Goal: Contribute content: Contribute content

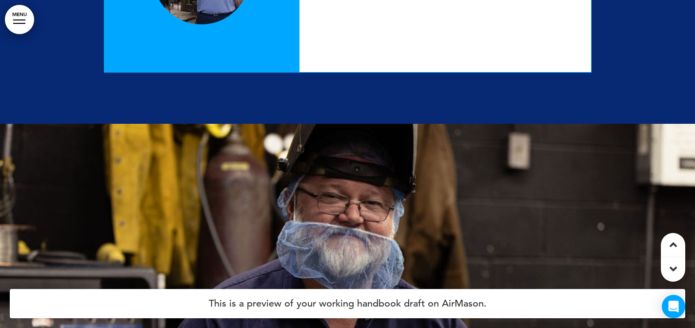
scroll to position [10221, 0]
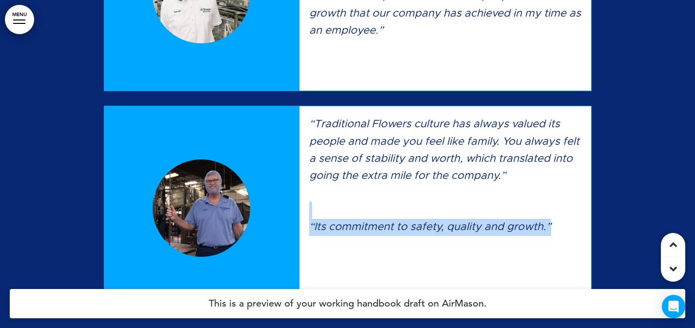
drag, startPoint x: 385, startPoint y: 199, endPoint x: 468, endPoint y: 214, distance: 84.1
click at [458, 236] on div "“Traditional Flowers culture has always valued its people and made you feel lik…" at bounding box center [444, 205] width 291 height 198
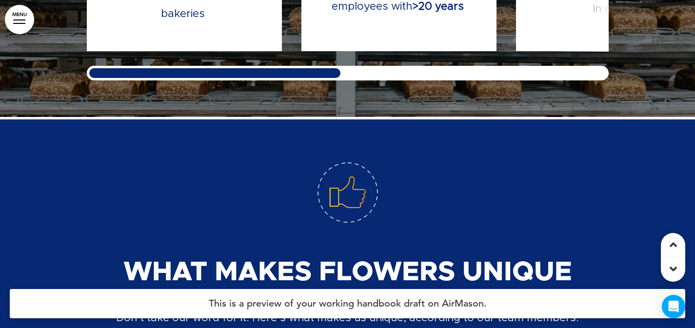
scroll to position [8852, 0]
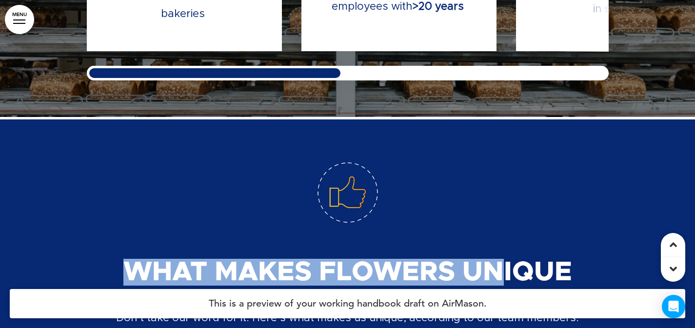
drag, startPoint x: 500, startPoint y: 242, endPoint x: 180, endPoint y: 31, distance: 383.4
click at [124, 259] on span "What Makes Flowers Unique" at bounding box center [347, 272] width 448 height 27
copy span "What Makes Flowers Un"
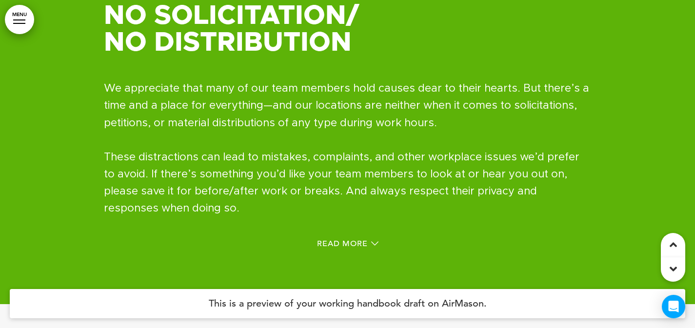
scroll to position [17889, 0]
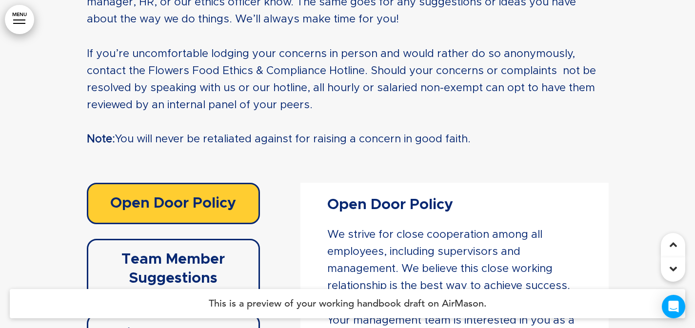
click at [19, 23] on div at bounding box center [19, 23] width 12 height 1
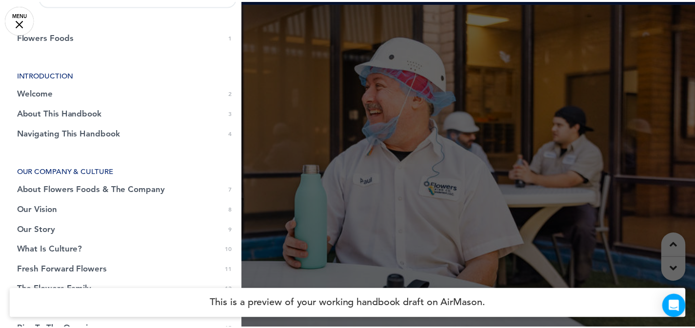
scroll to position [0, 0]
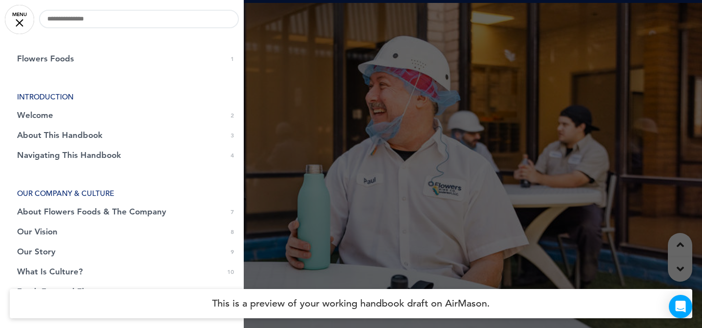
click at [417, 130] on div at bounding box center [351, 164] width 702 height 328
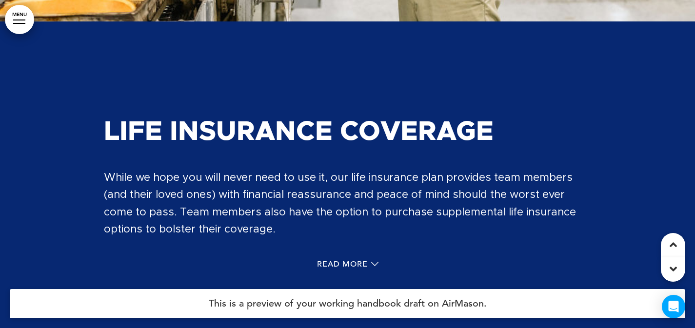
scroll to position [34003, 0]
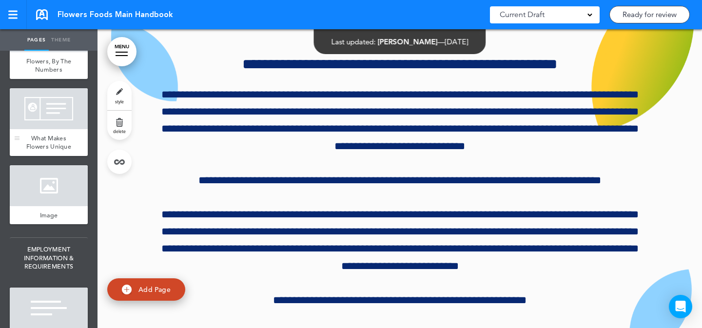
click at [34, 129] on div at bounding box center [49, 108] width 78 height 41
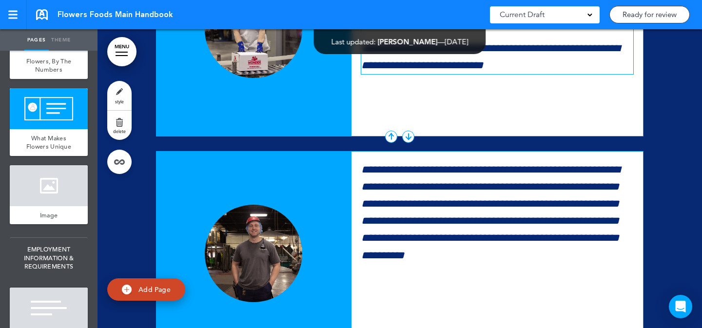
scroll to position [9986, 0]
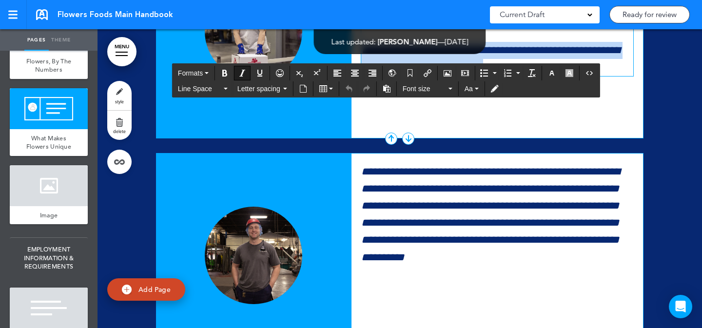
drag, startPoint x: 331, startPoint y: 214, endPoint x: 321, endPoint y: 199, distance: 18.3
click at [321, 138] on div "**********" at bounding box center [399, 34] width 487 height 210
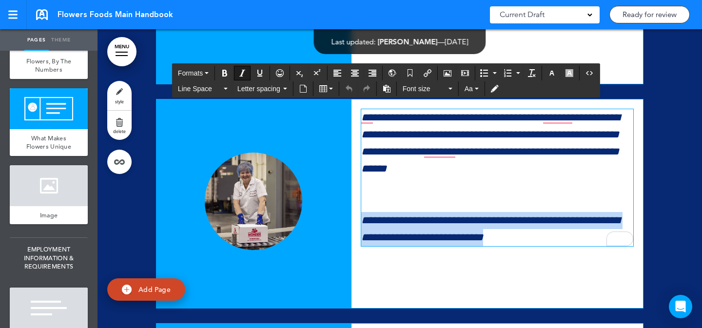
scroll to position [9823, 0]
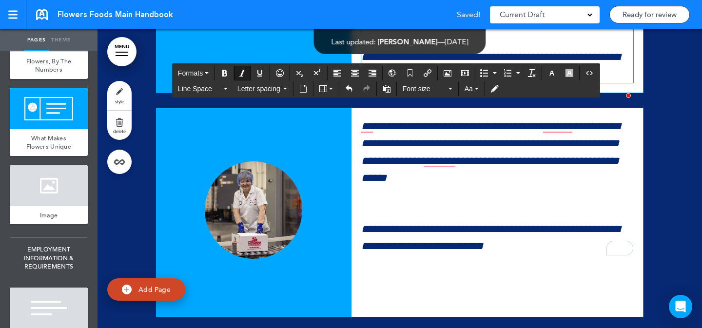
click at [667, 166] on div at bounding box center [399, 243] width 604 height 1687
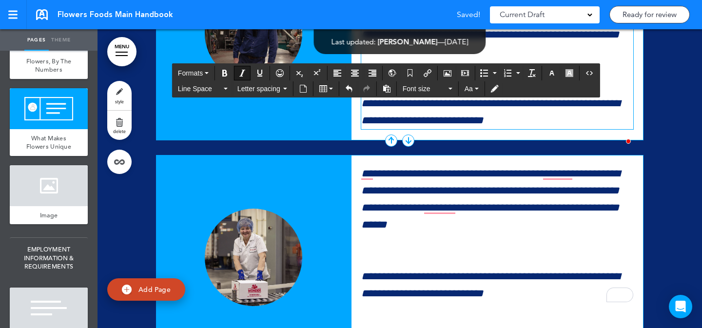
scroll to position [9758, 0]
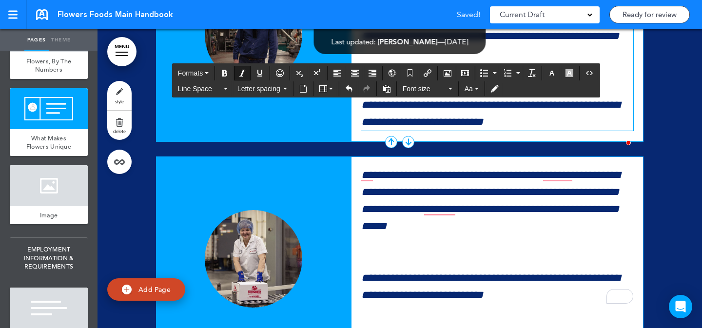
click at [502, 79] on p "To enrich screen reader interactions, please activate Accessibility in Grammarl…" at bounding box center [497, 70] width 272 height 17
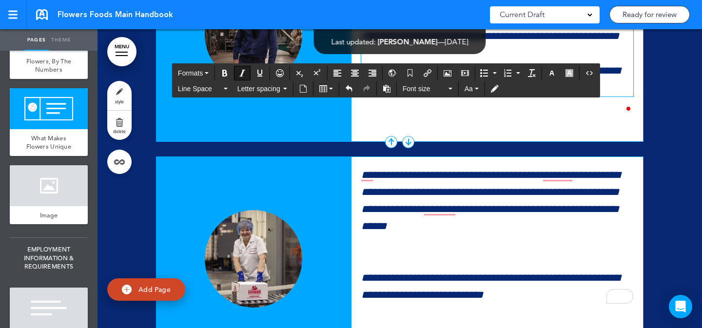
click at [665, 181] on div at bounding box center [399, 300] width 604 height 1671
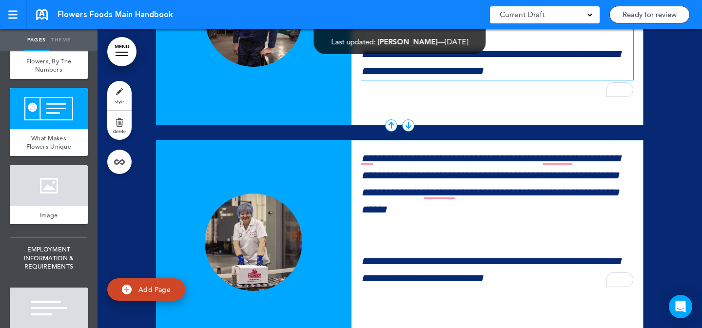
scroll to position [9773, 0]
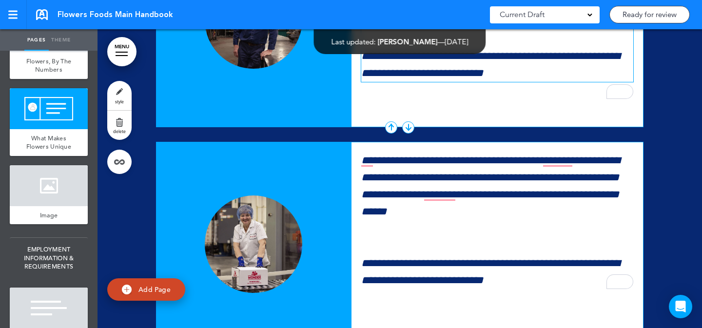
click at [551, 82] on div "**********" at bounding box center [497, 5] width 272 height 154
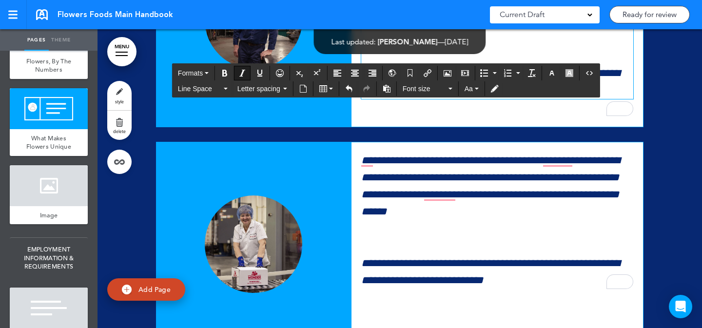
click at [647, 175] on div at bounding box center [399, 286] width 604 height 1671
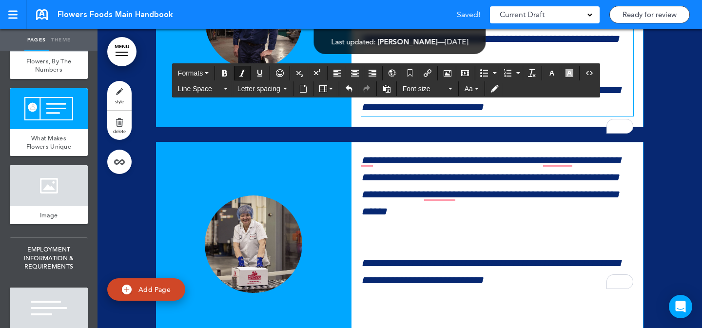
click at [648, 154] on div at bounding box center [399, 286] width 604 height 1671
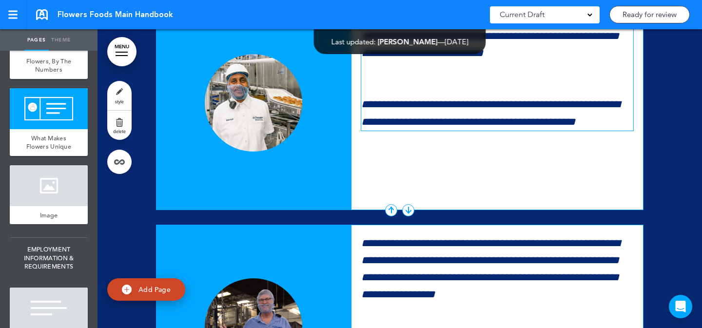
scroll to position [10361, 0]
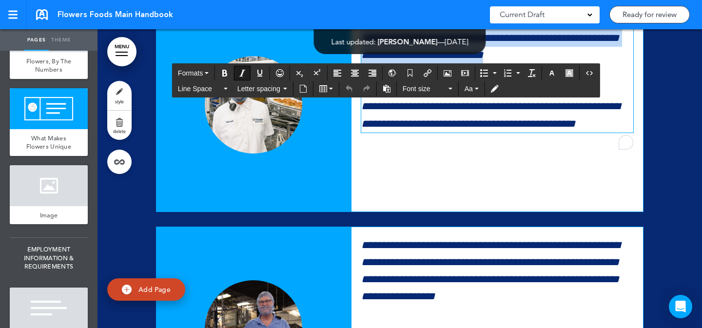
drag, startPoint x: 597, startPoint y: 215, endPoint x: 556, endPoint y: 143, distance: 83.6
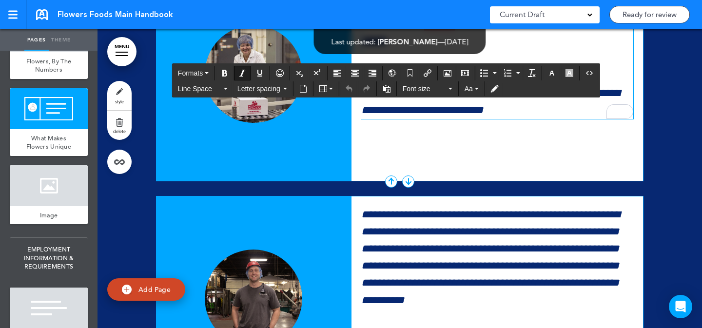
scroll to position [9944, 0]
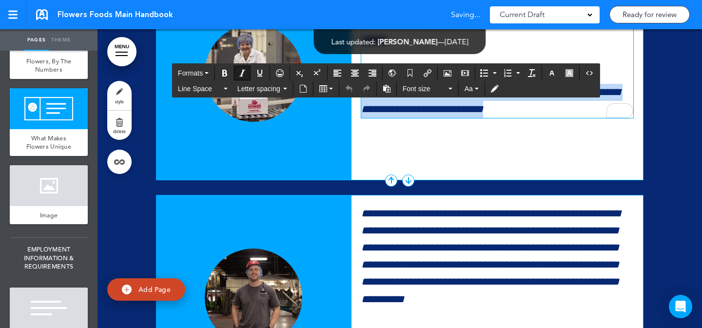
drag, startPoint x: 541, startPoint y: 277, endPoint x: 385, endPoint y: 244, distance: 159.4
click at [325, 180] on div "**********" at bounding box center [399, 76] width 487 height 210
paste div "To enrich screen reader interactions, please activate Accessibility in Grammarl…"
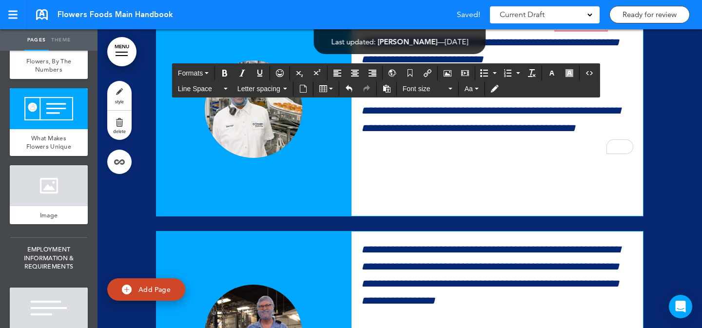
scroll to position [10369, 0]
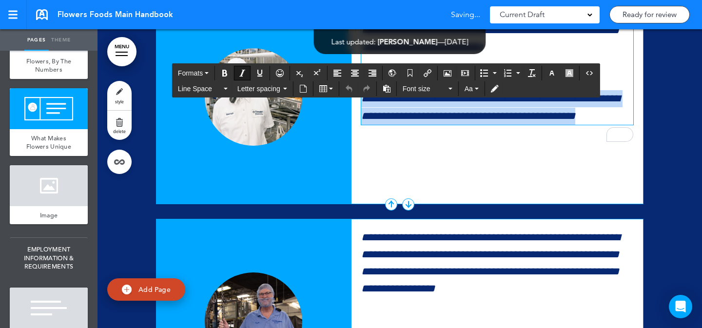
drag, startPoint x: 363, startPoint y: 267, endPoint x: 351, endPoint y: 265, distance: 11.5
click at [351, 204] on div "**********" at bounding box center [399, 100] width 487 height 210
copy em "**********"
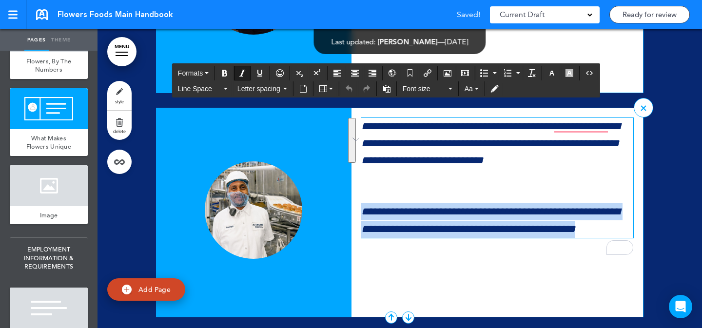
scroll to position [10254, 0]
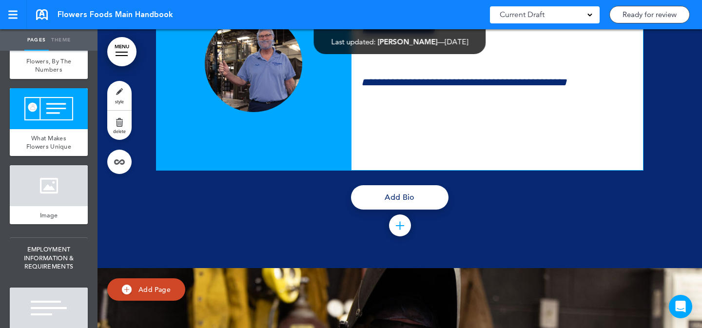
scroll to position [10664, 0]
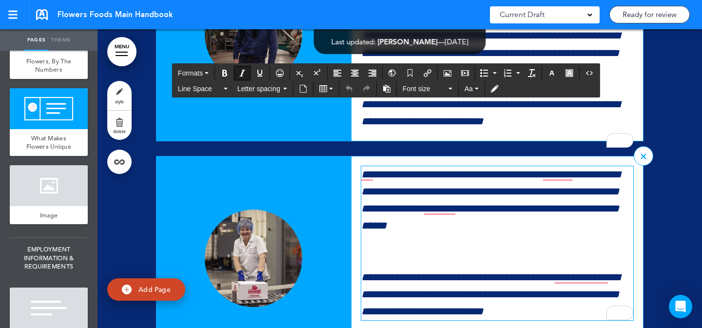
scroll to position [9746, 0]
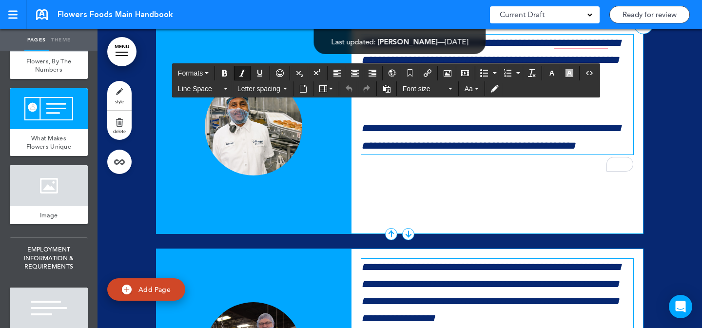
scroll to position [10338, 0]
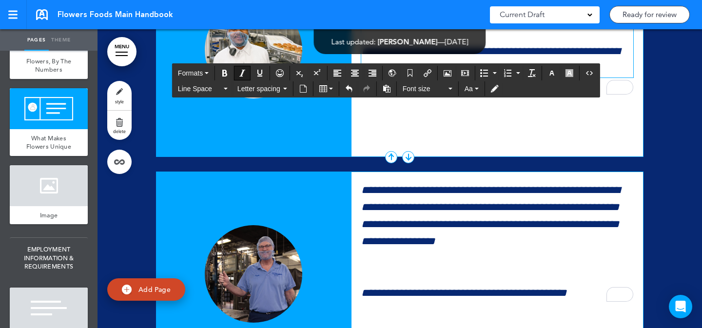
scroll to position [10423, 0]
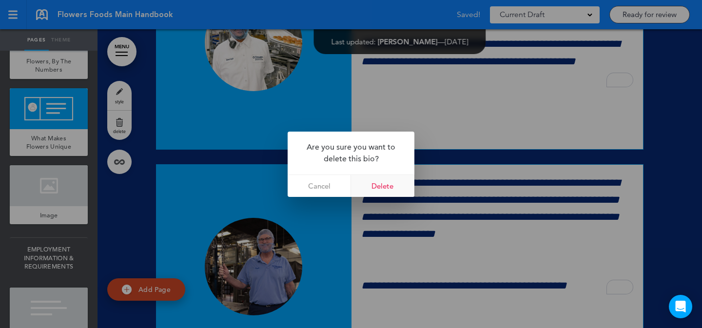
click at [378, 187] on link "Delete" at bounding box center [382, 186] width 63 height 22
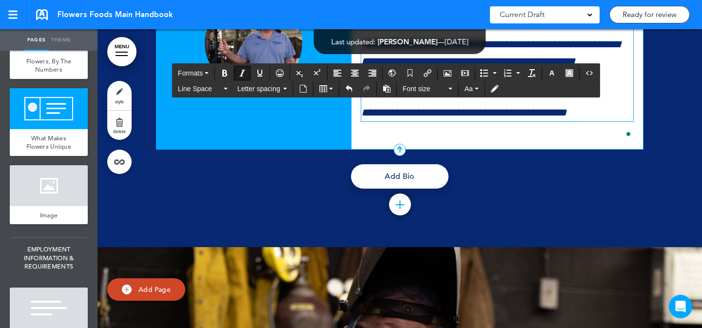
click at [568, 70] on p "**********" at bounding box center [497, 10] width 272 height 120
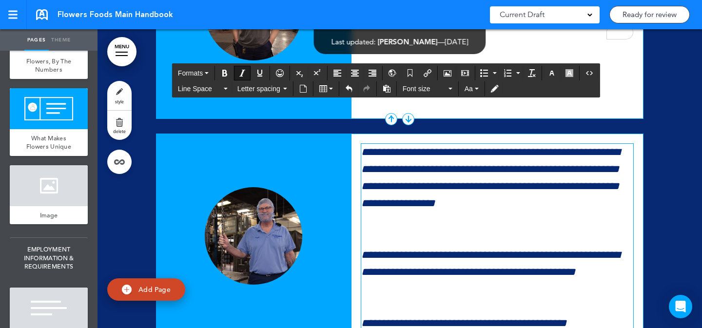
scroll to position [10231, 0]
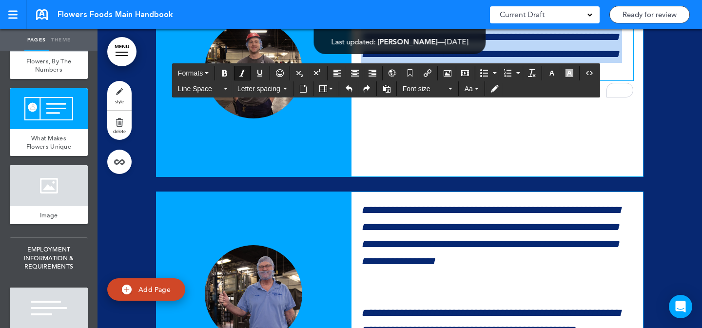
scroll to position [10073, 0]
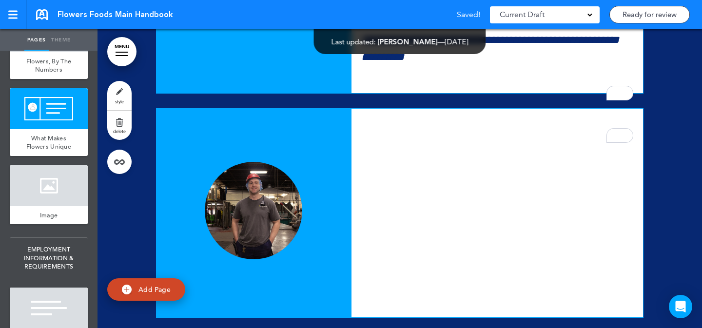
scroll to position [10029, 0]
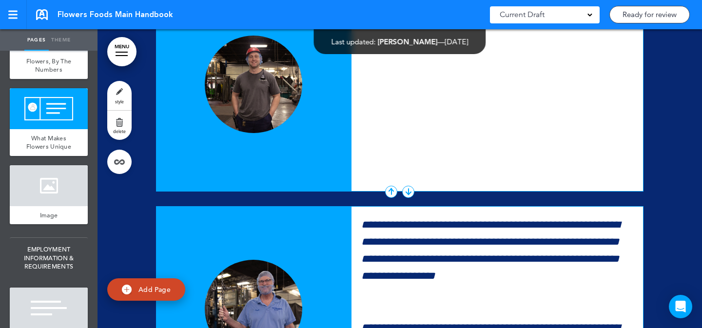
scroll to position [10289, 0]
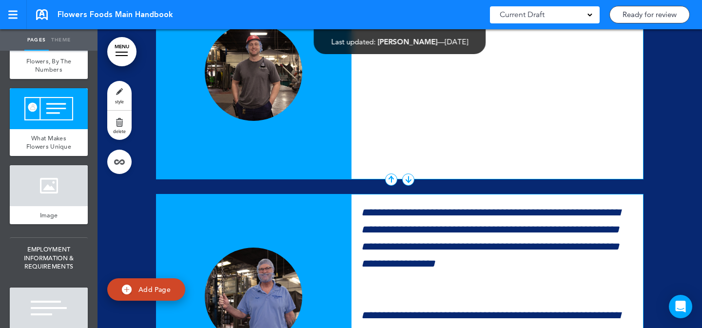
click at [502, 179] on div at bounding box center [496, 74] width 291 height 209
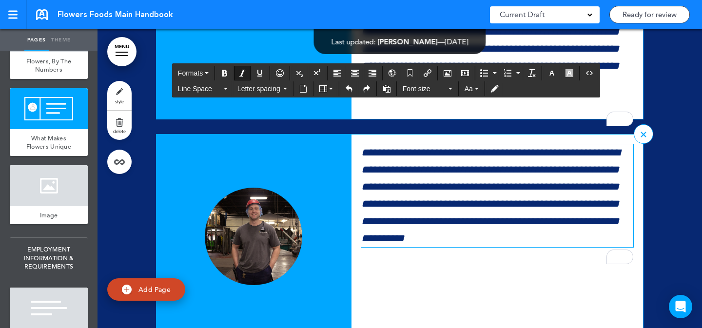
scroll to position [10018, 0]
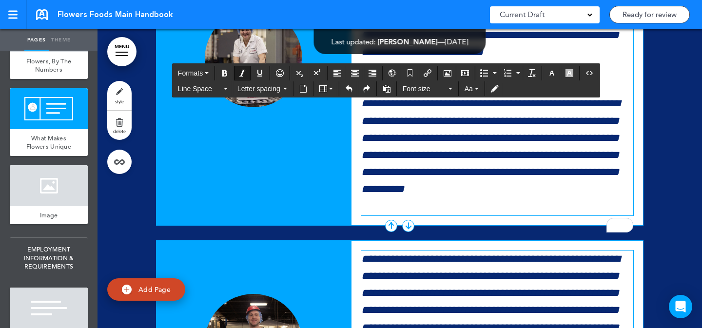
click at [510, 195] on p "**********" at bounding box center [497, 113] width 272 height 206
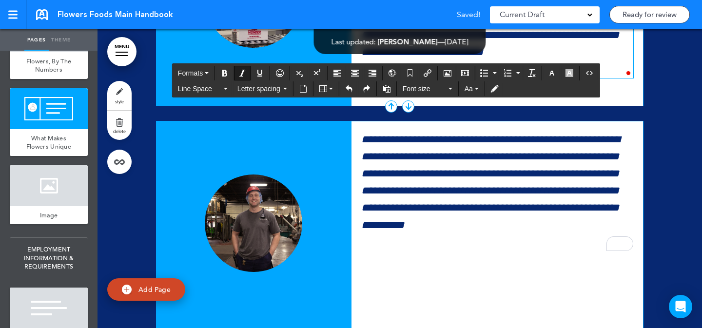
click at [511, 78] on p "**********" at bounding box center [497, 44] width 272 height 69
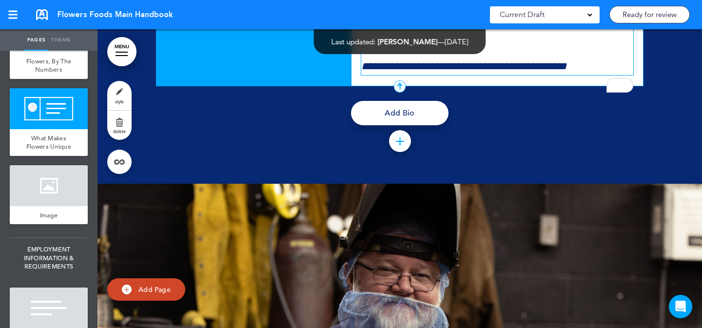
scroll to position [10487, 0]
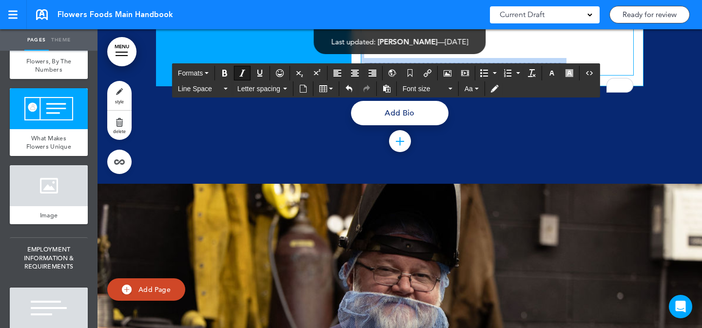
drag, startPoint x: 602, startPoint y: 248, endPoint x: 599, endPoint y: 235, distance: 13.6
click at [599, 75] on p "**********" at bounding box center [497, 58] width 272 height 34
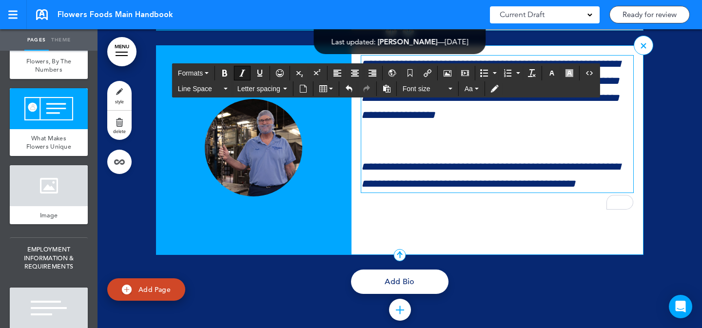
scroll to position [10270, 0]
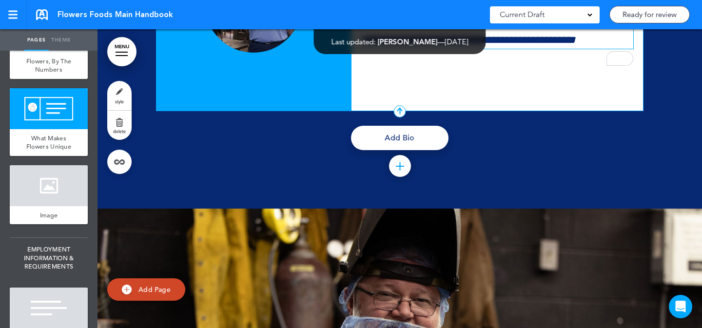
scroll to position [10463, 0]
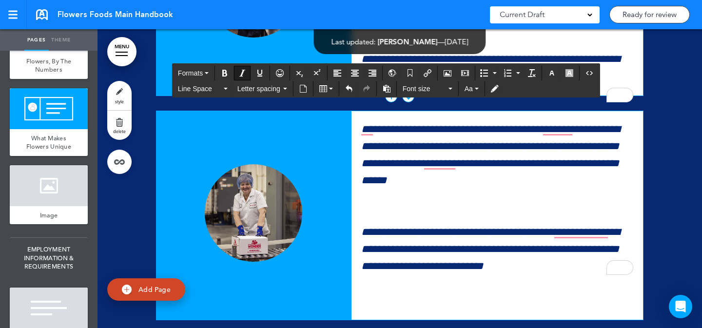
scroll to position [9806, 0]
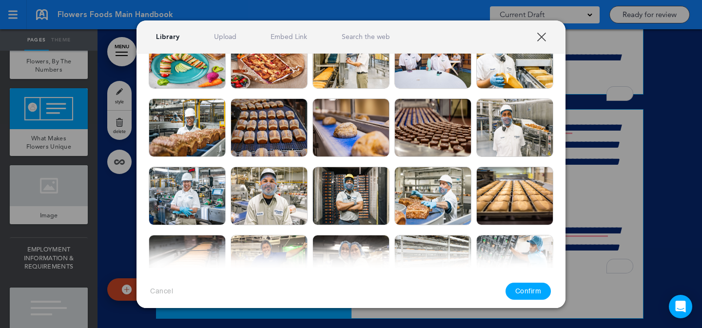
scroll to position [412, 0]
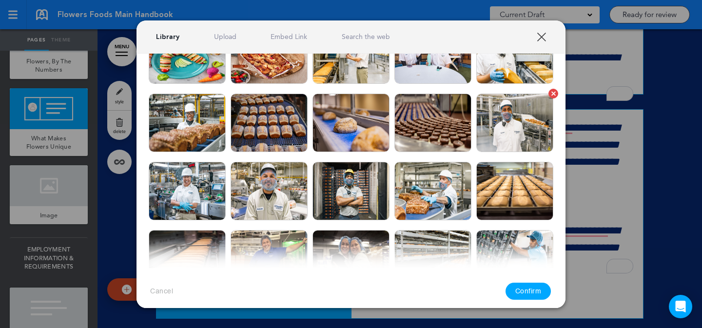
click at [502, 132] on img at bounding box center [514, 123] width 77 height 58
click at [526, 291] on button "Confirm" at bounding box center [528, 291] width 46 height 17
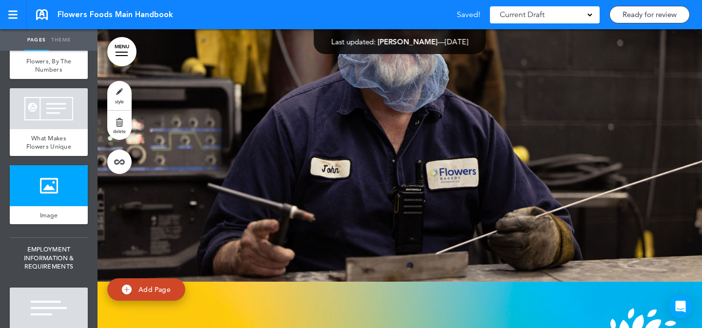
scroll to position [10801, 0]
